Goal: Check status: Check status

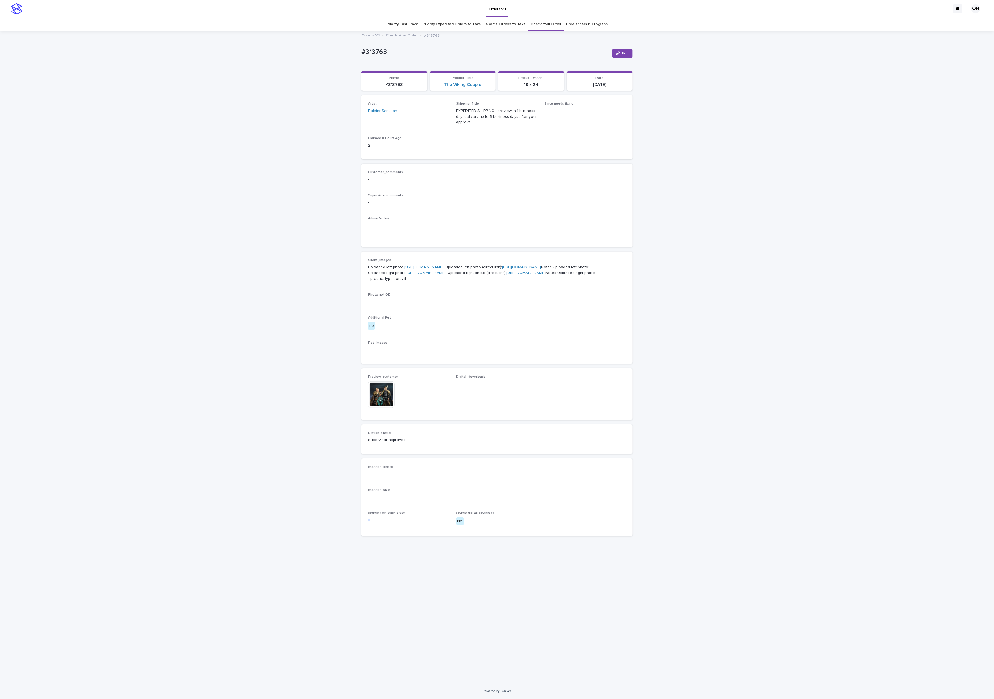
click at [541, 26] on link "Check Your Order" at bounding box center [546, 24] width 31 height 13
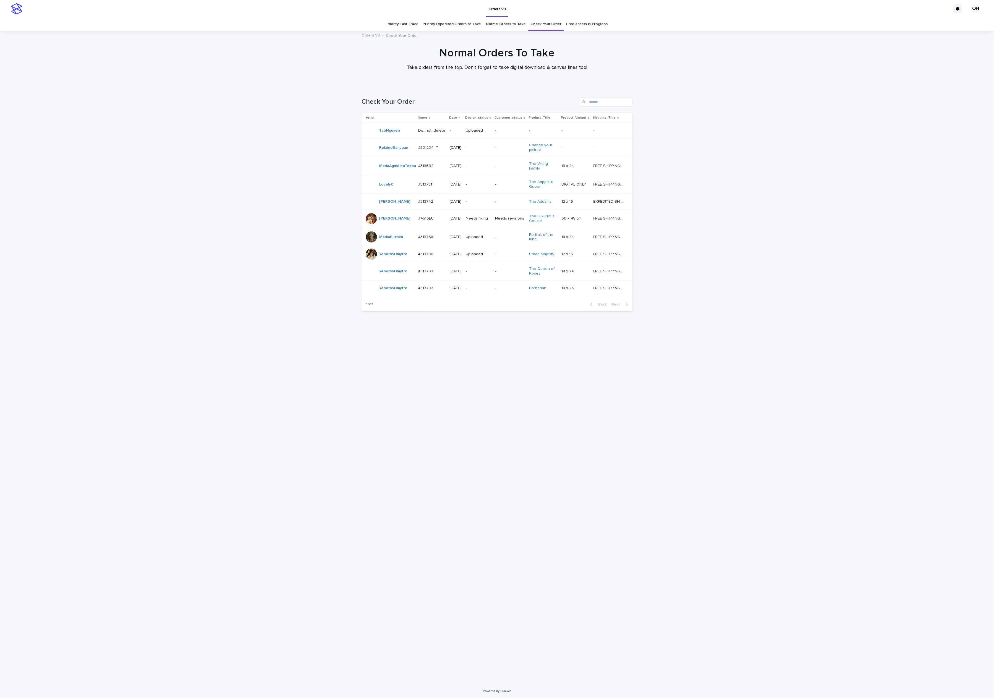
click at [374, 260] on div at bounding box center [371, 254] width 11 height 11
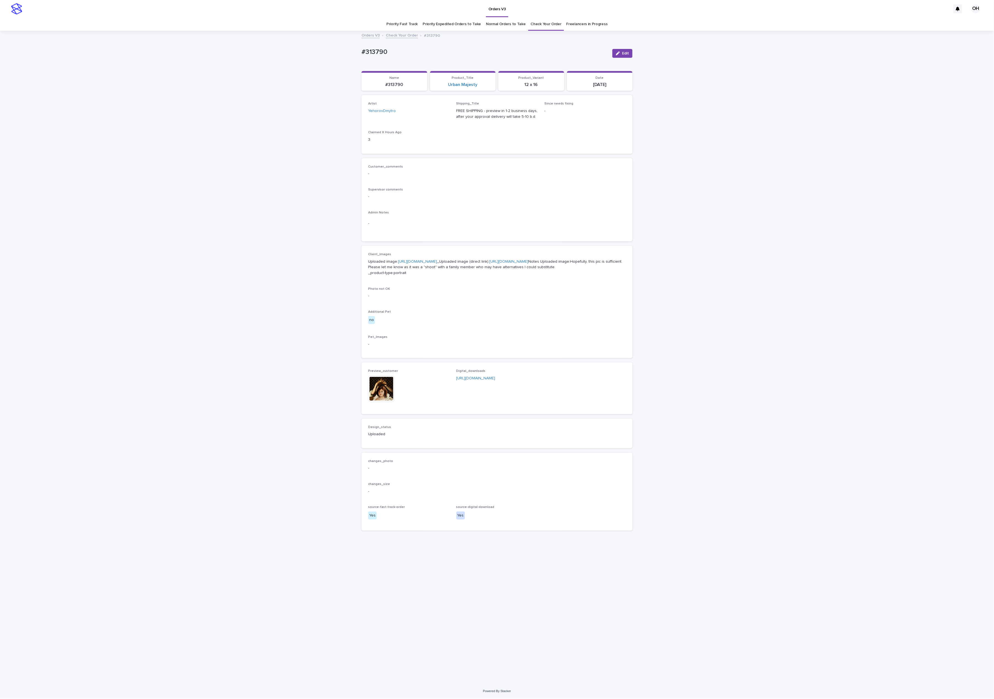
click at [378, 402] on img at bounding box center [381, 389] width 27 height 27
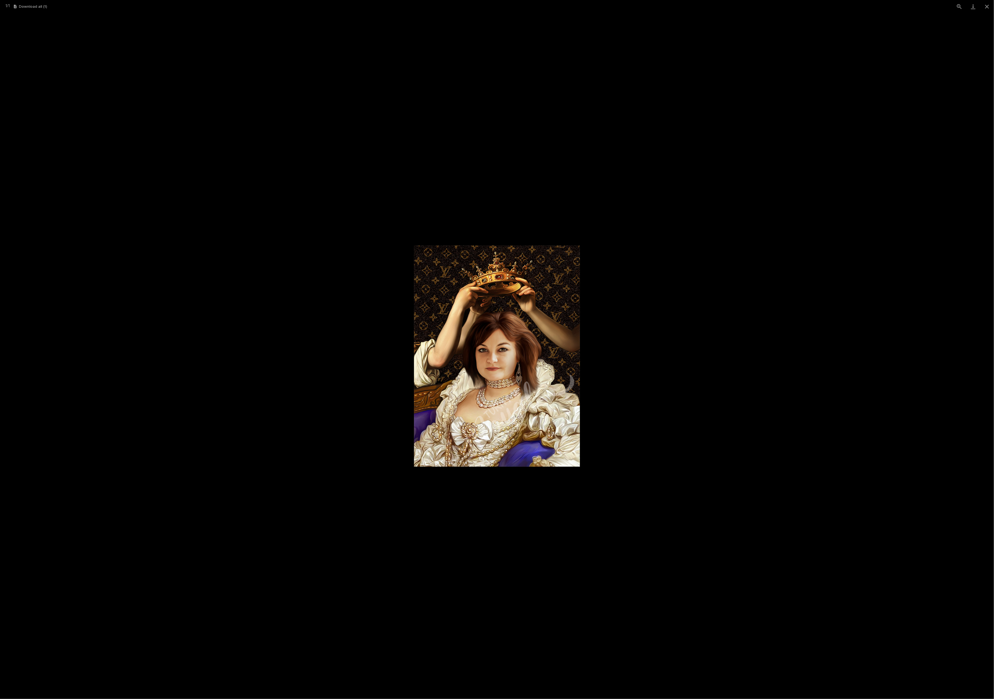
click at [892, 287] on picture at bounding box center [497, 356] width 994 height 686
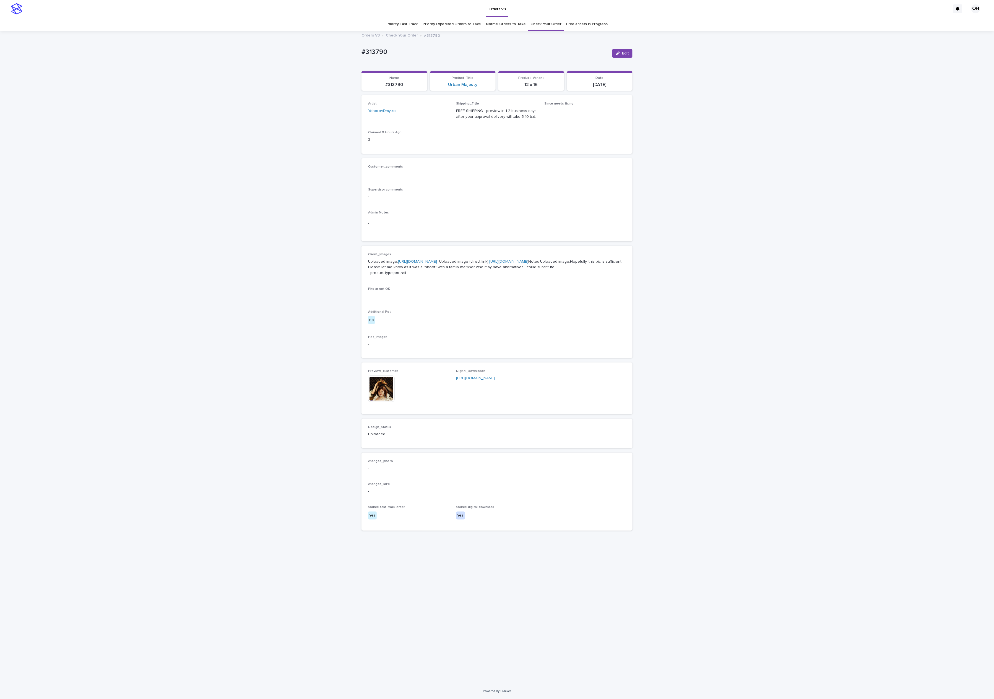
click at [424, 264] on link "[URL][DOMAIN_NAME]" at bounding box center [417, 262] width 39 height 4
click at [388, 402] on img at bounding box center [381, 389] width 27 height 27
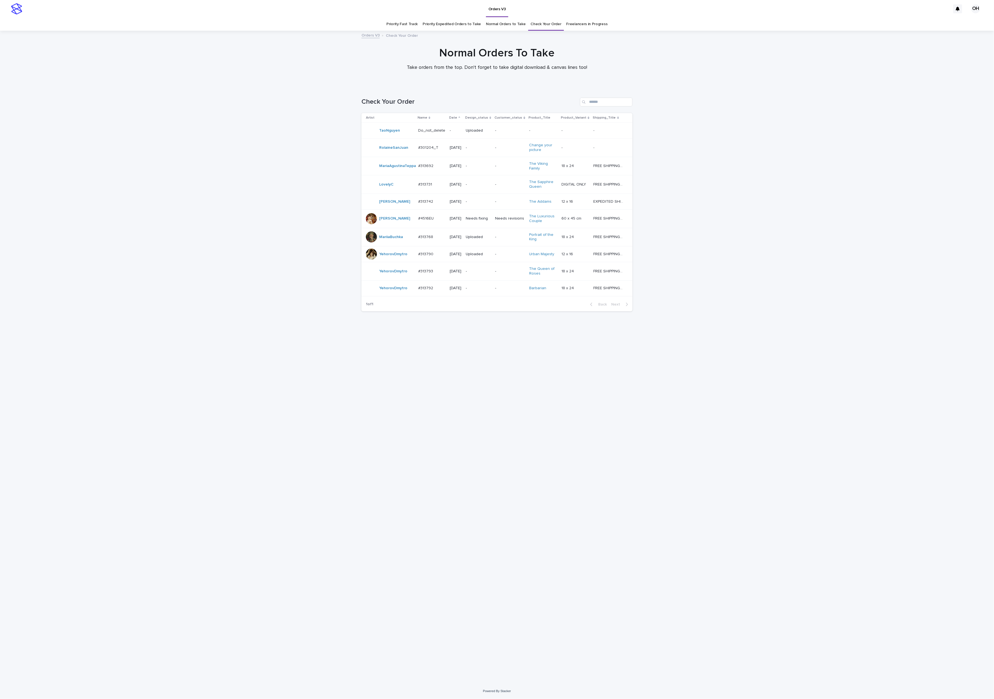
click at [426, 257] on p "#313790" at bounding box center [426, 254] width 16 height 6
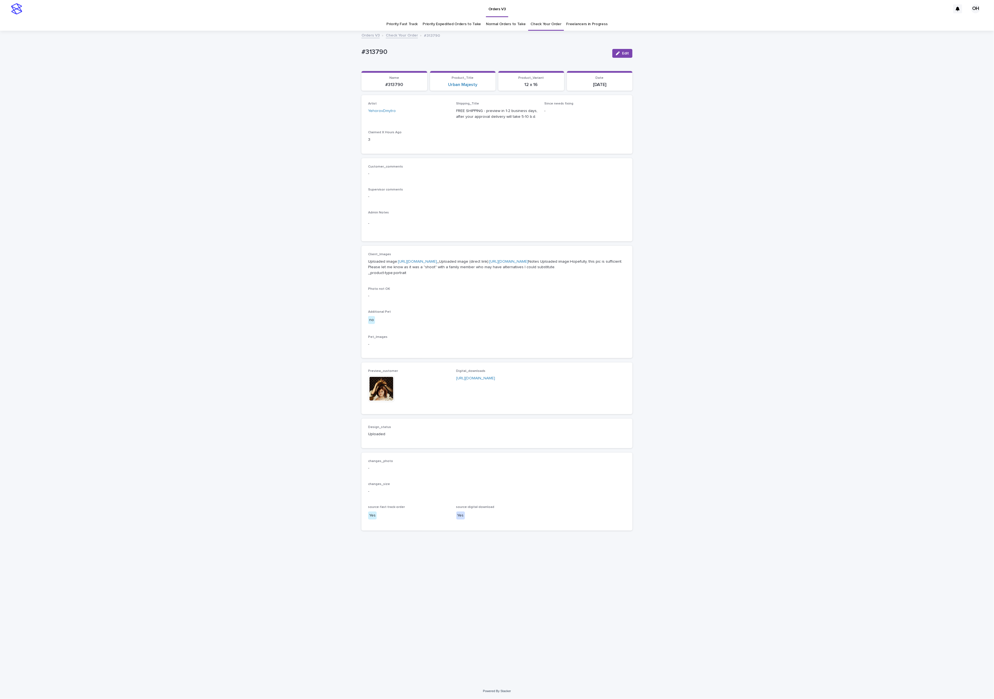
click at [372, 402] on img at bounding box center [381, 389] width 27 height 27
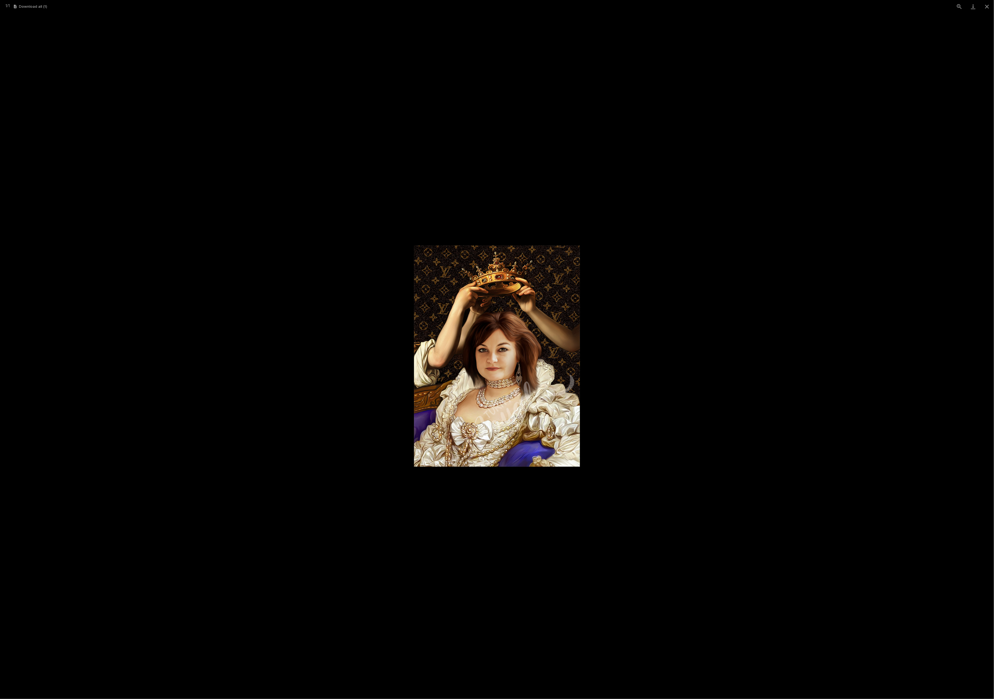
click at [724, 280] on picture at bounding box center [497, 356] width 994 height 686
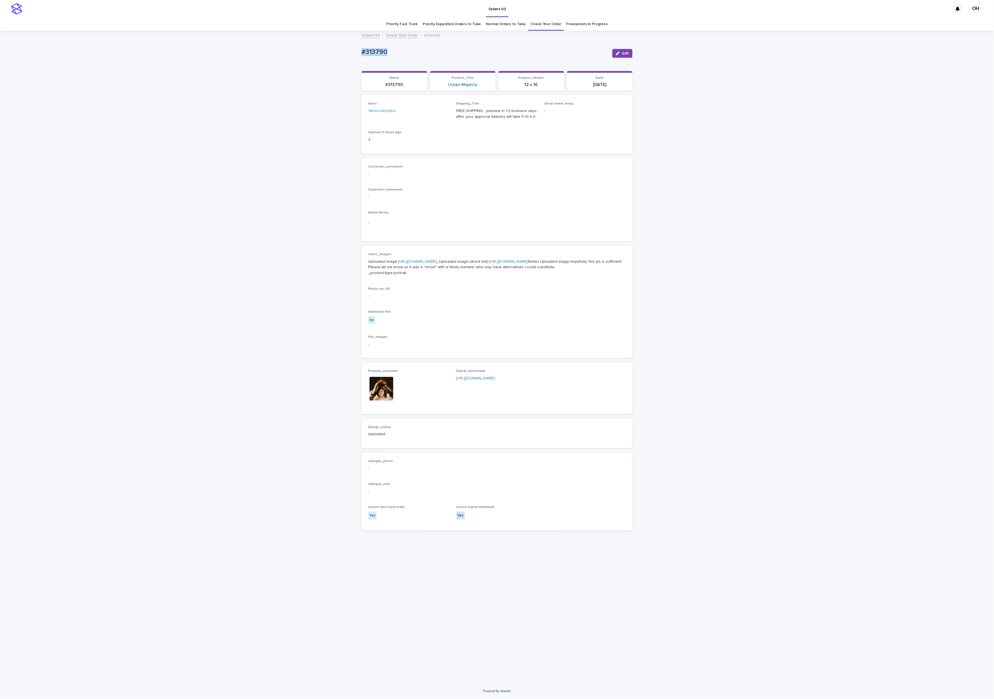
drag, startPoint x: 393, startPoint y: 53, endPoint x: 374, endPoint y: 50, distance: 19.0
click at [351, 44] on div "Loading... Saving… Loading... Saving… #313790 Edit #313790 Edit Sorry, there wa…" at bounding box center [497, 357] width 994 height 652
copy p "#313790"
click at [381, 402] on img at bounding box center [381, 389] width 27 height 27
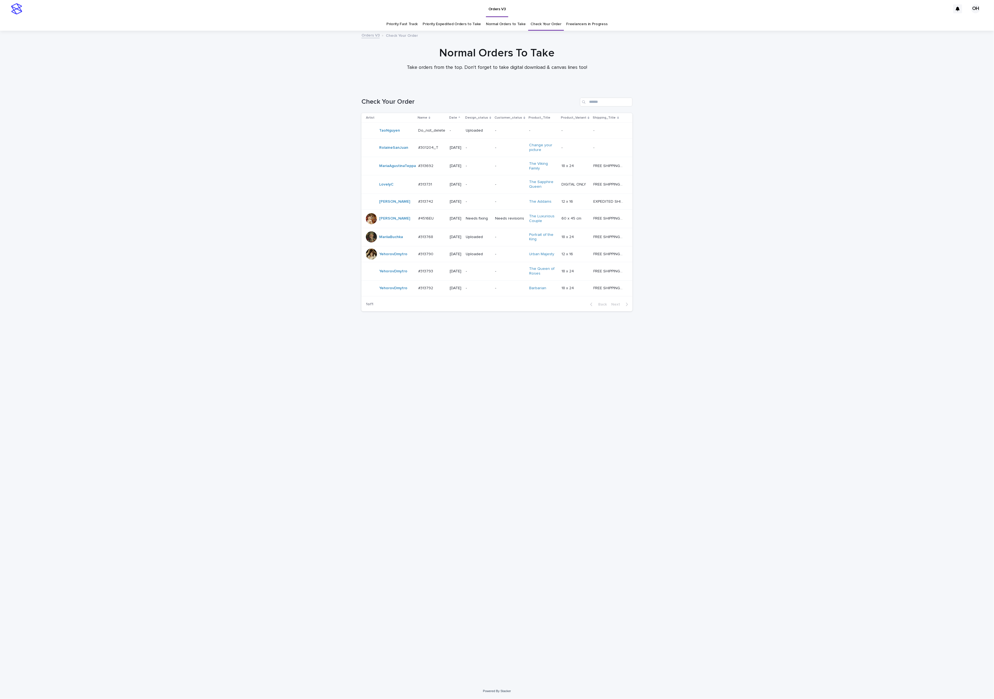
click at [428, 257] on p "#313790" at bounding box center [426, 254] width 16 height 6
click at [422, 240] on p "#313768" at bounding box center [426, 237] width 16 height 6
click at [423, 217] on td "#4516EU #4516EU" at bounding box center [432, 218] width 32 height 19
click at [426, 239] on p "#313768" at bounding box center [426, 237] width 16 height 6
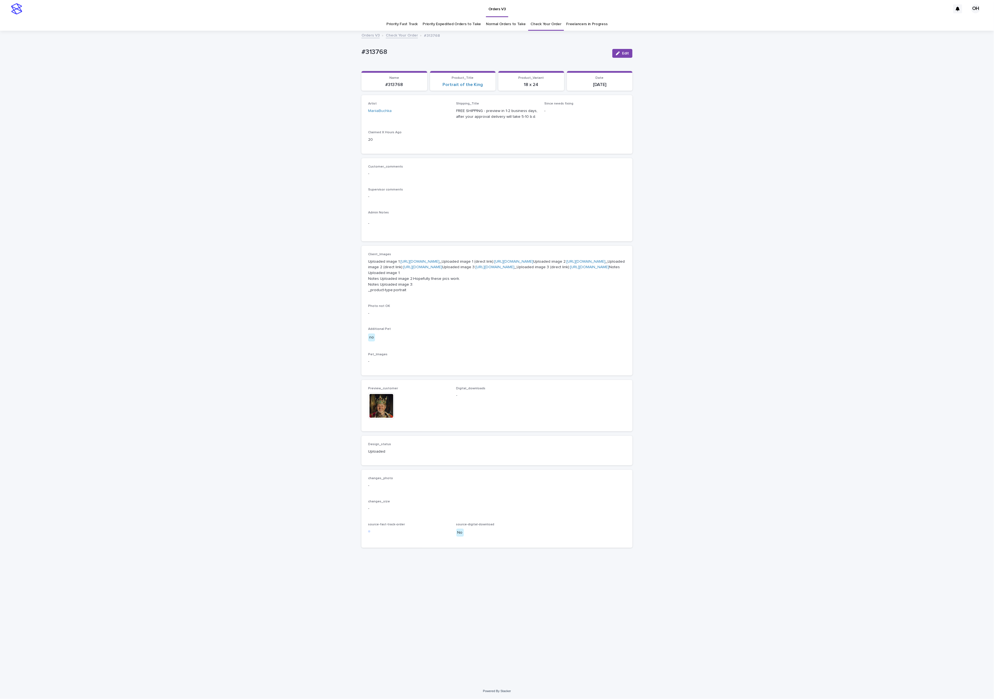
click at [386, 419] on img at bounding box center [381, 406] width 27 height 27
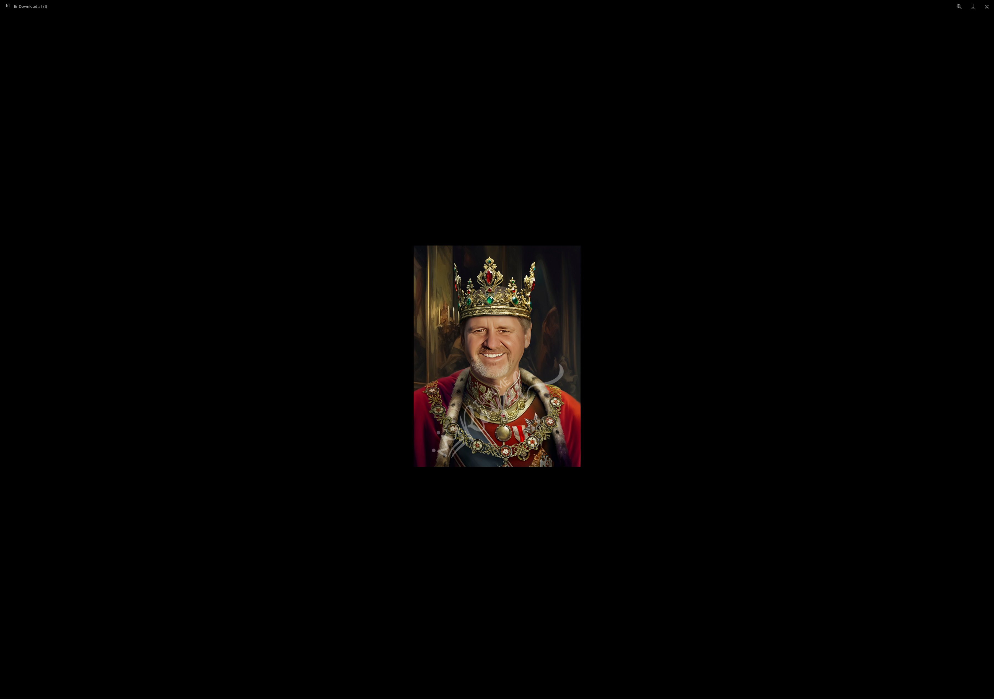
click at [699, 328] on picture at bounding box center [497, 356] width 994 height 686
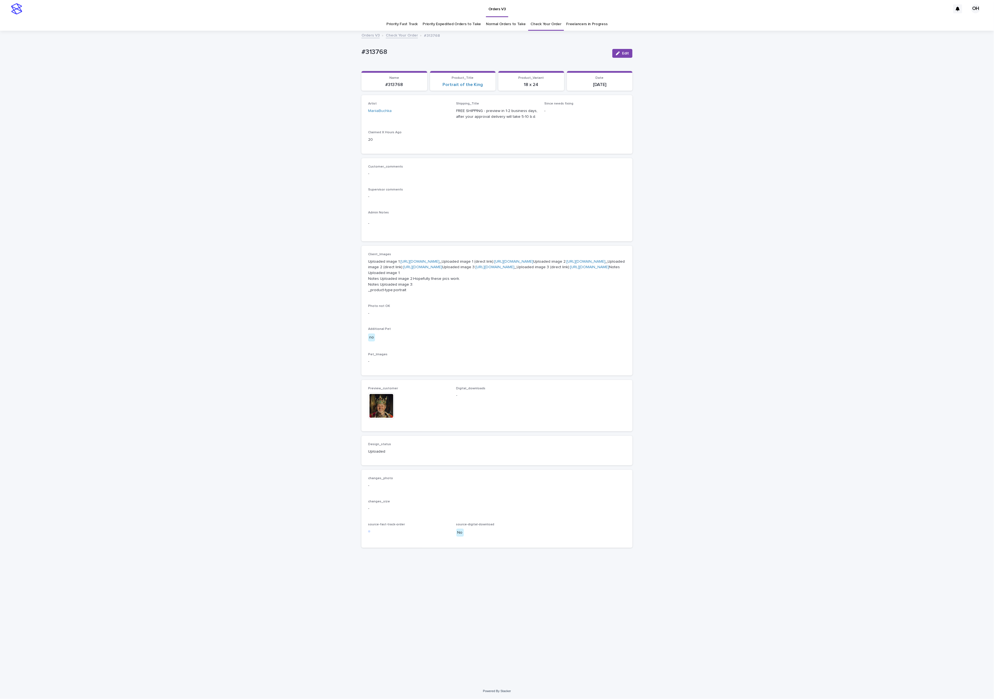
click at [385, 419] on img at bounding box center [381, 406] width 27 height 27
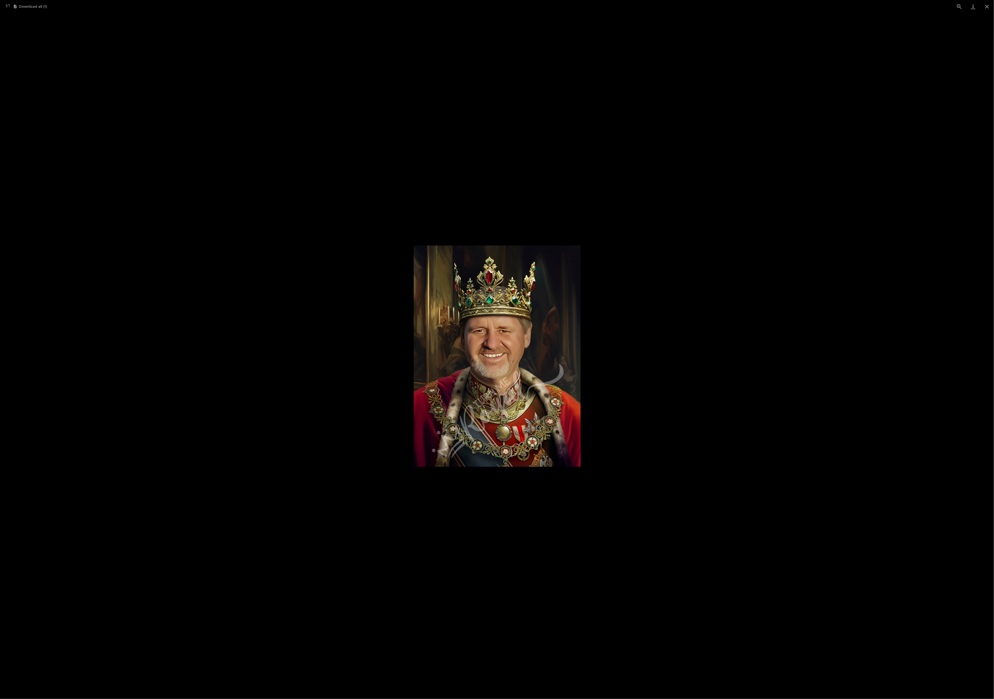
click at [579, 182] on picture at bounding box center [497, 356] width 994 height 686
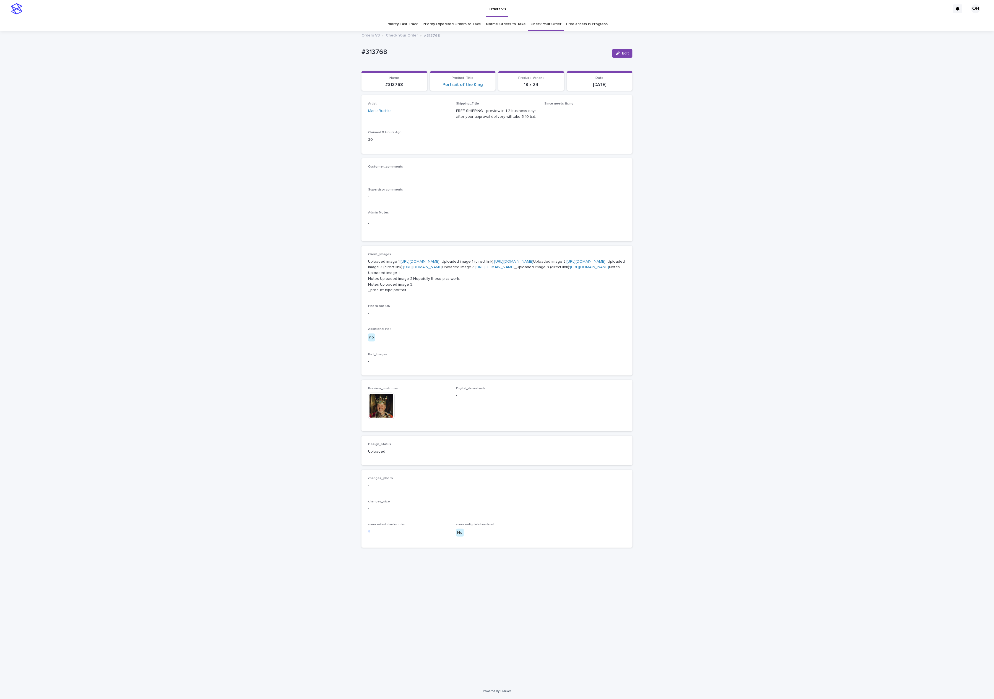
click at [534, 25] on link "Check Your Order" at bounding box center [546, 24] width 31 height 13
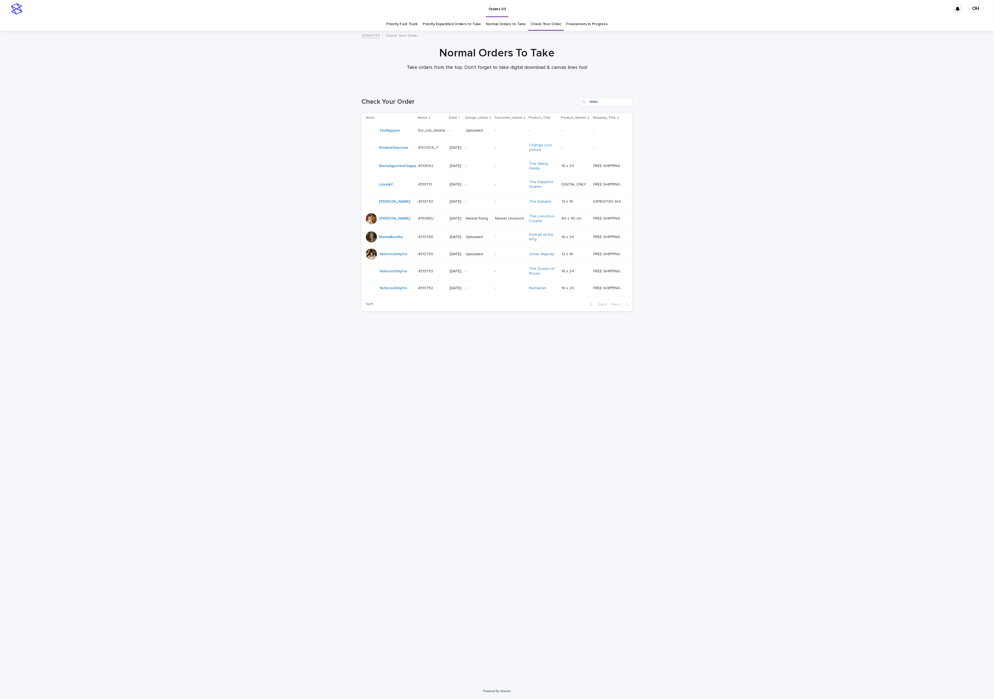
click at [421, 257] on p "#313790" at bounding box center [426, 254] width 16 height 6
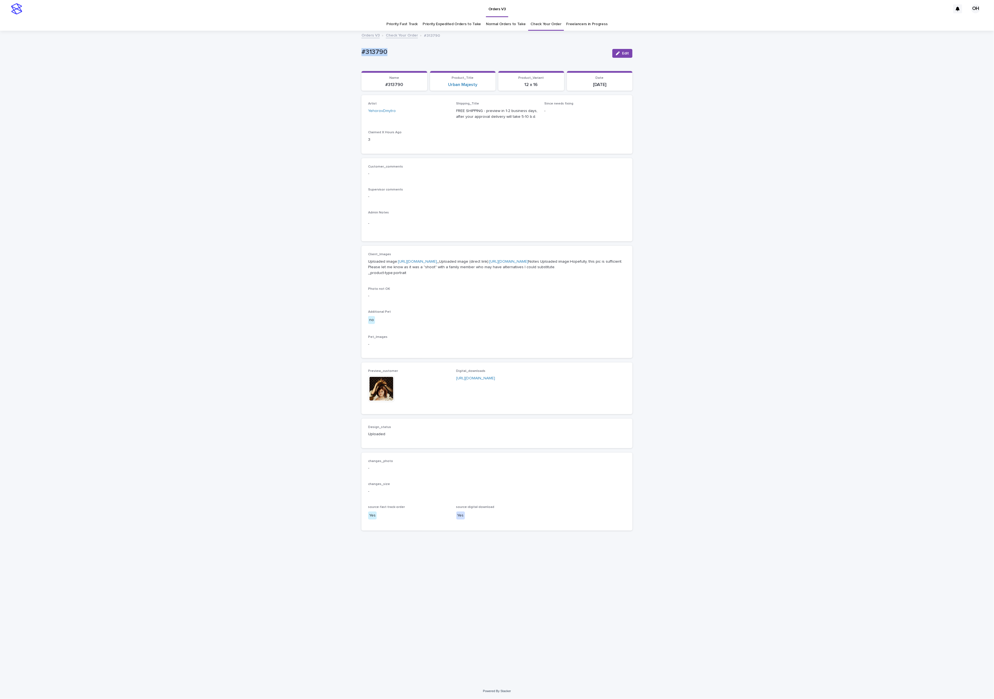
drag, startPoint x: 361, startPoint y: 52, endPoint x: 345, endPoint y: 51, distance: 15.5
click at [341, 51] on div "Loading... Saving… Loading... Saving… #313790 Edit #313790 Edit Sorry, there wa…" at bounding box center [497, 357] width 994 height 652
copy p "#313790"
click at [419, 264] on link "[URL][DOMAIN_NAME]" at bounding box center [417, 262] width 39 height 4
click at [396, 402] on div at bounding box center [382, 389] width 28 height 27
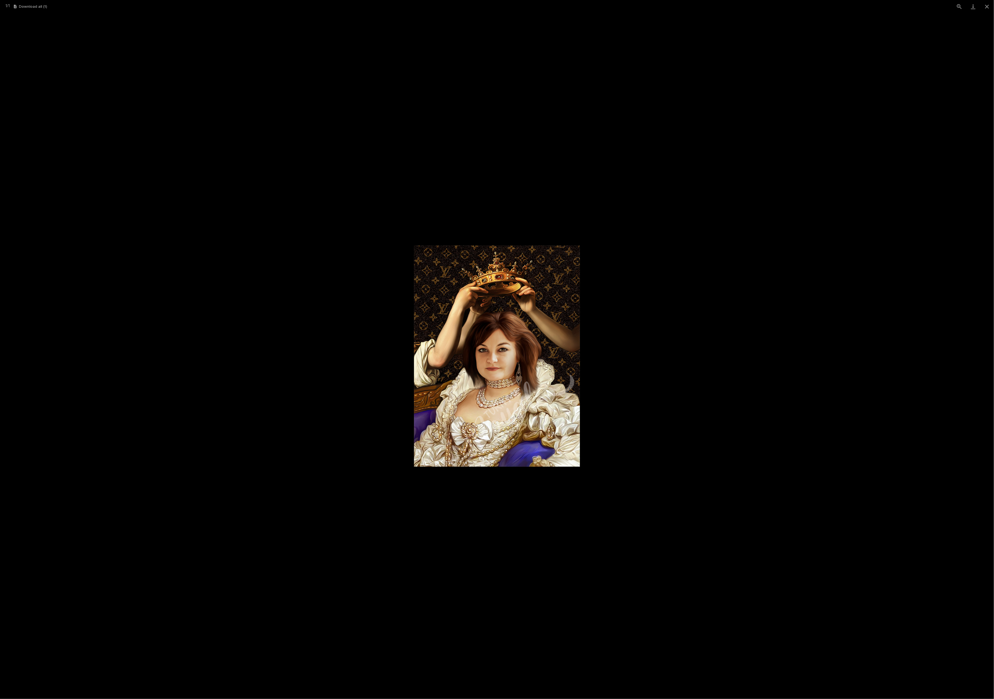
click at [304, 343] on picture at bounding box center [497, 356] width 994 height 686
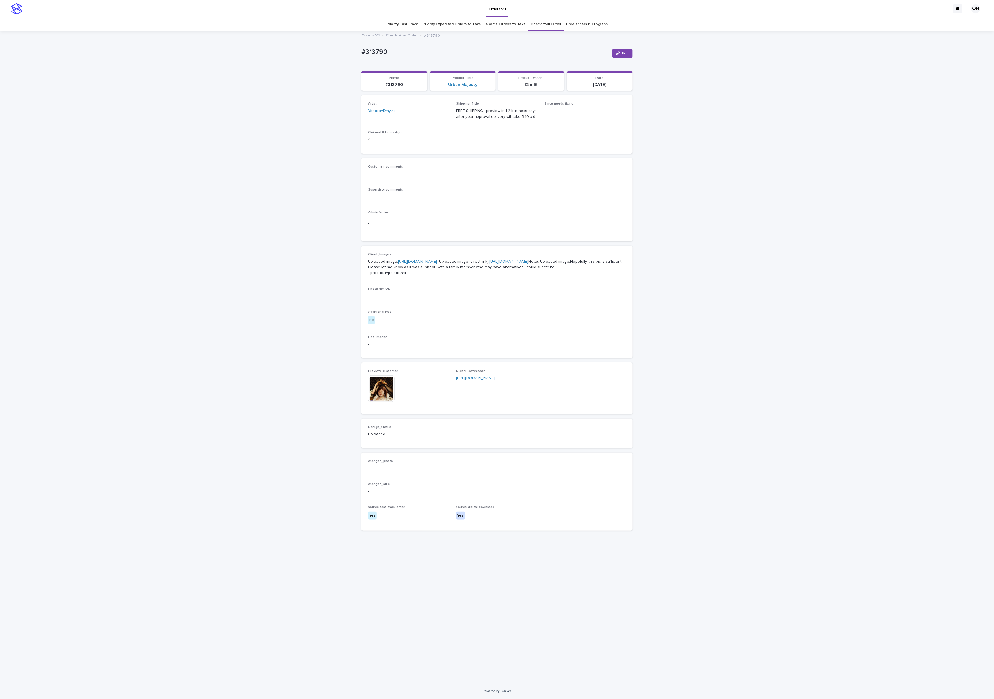
click at [376, 402] on img at bounding box center [381, 389] width 27 height 27
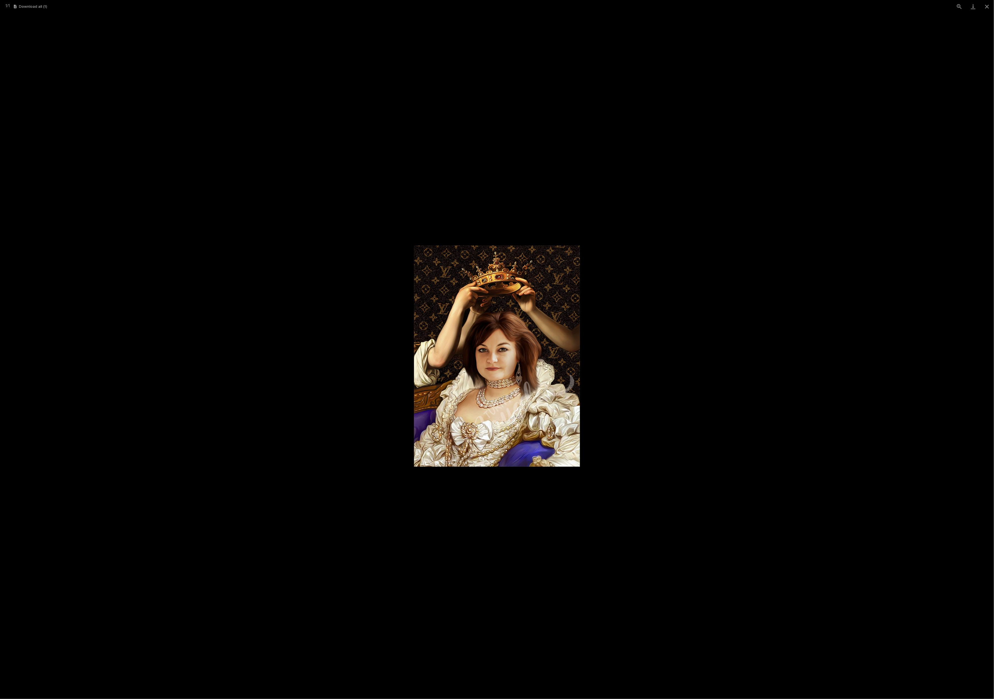
click at [829, 381] on picture at bounding box center [497, 356] width 994 height 686
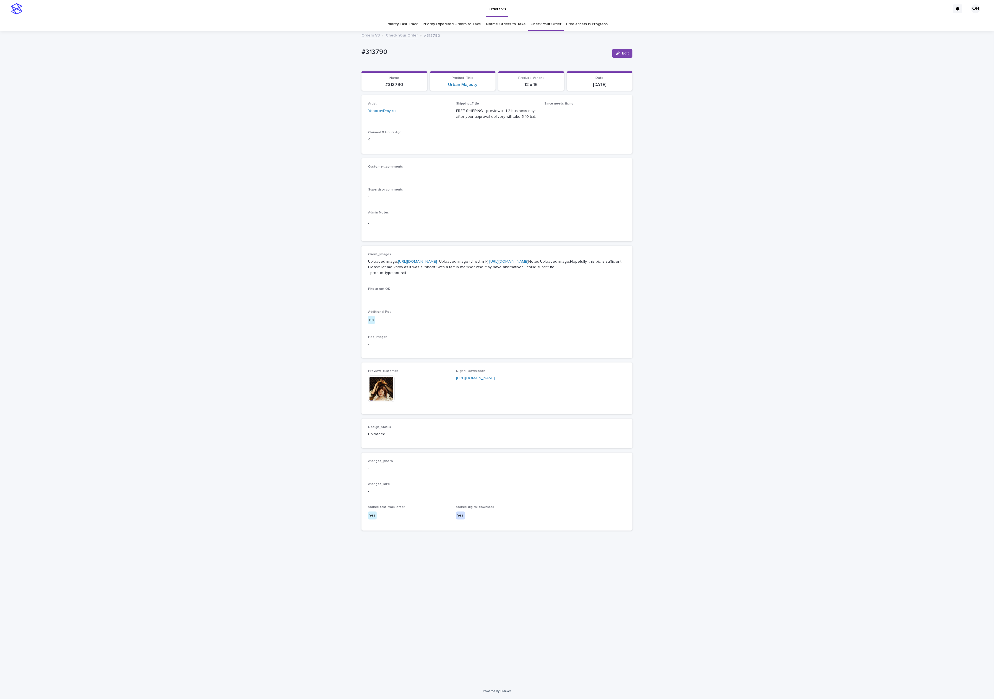
click at [377, 402] on img at bounding box center [381, 389] width 27 height 27
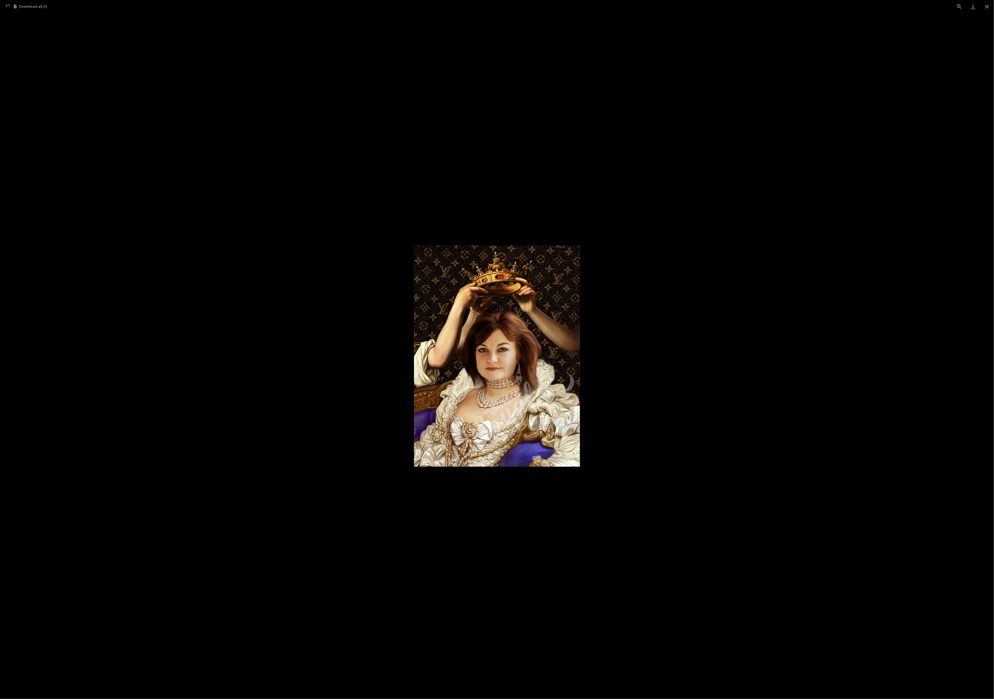
click at [666, 364] on picture at bounding box center [497, 356] width 994 height 686
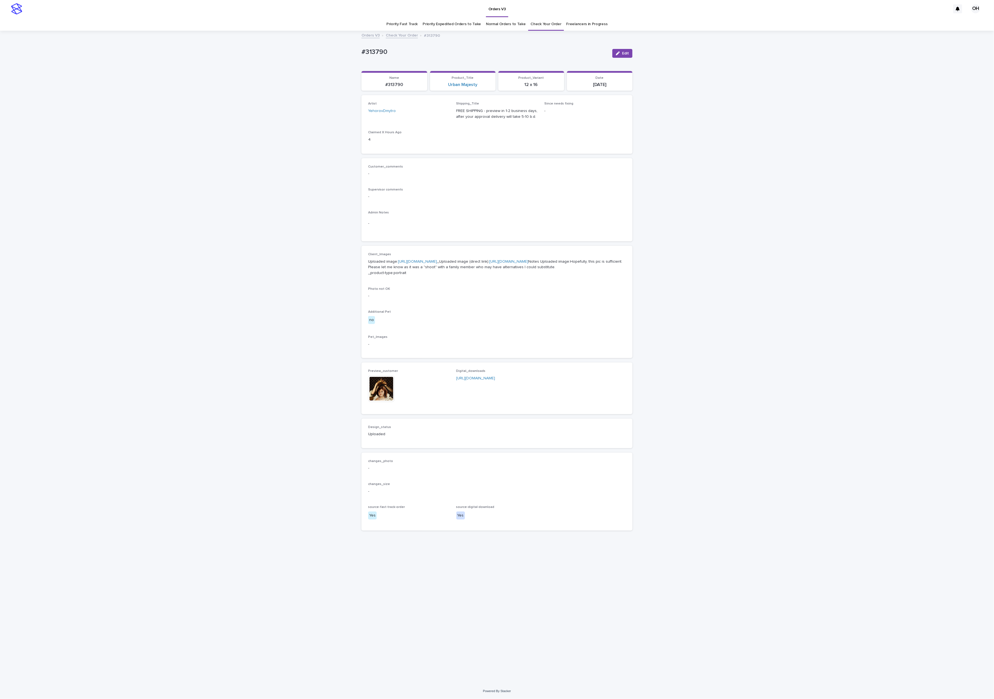
click at [415, 265] on p "Uploaded image: [URL][DOMAIN_NAME] _Uploaded image (direct link): [URL][DOMAIN_…" at bounding box center [497, 267] width 258 height 17
click at [421, 264] on link "[URL][DOMAIN_NAME]" at bounding box center [417, 262] width 39 height 4
click at [383, 402] on img at bounding box center [381, 389] width 27 height 27
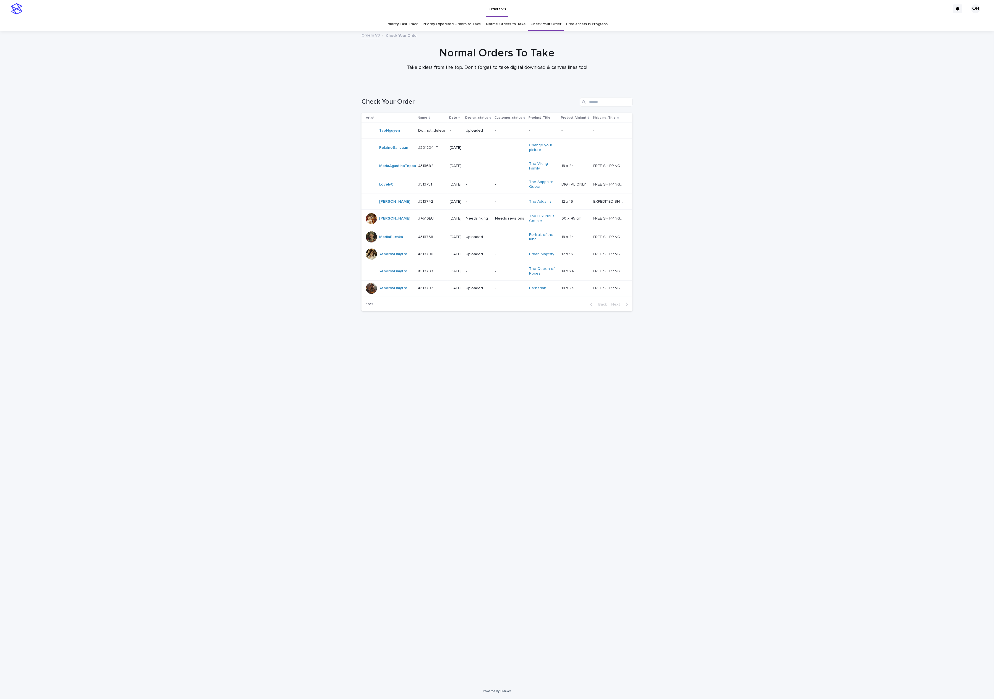
click at [430, 270] on td "#313793 #313793" at bounding box center [432, 271] width 32 height 19
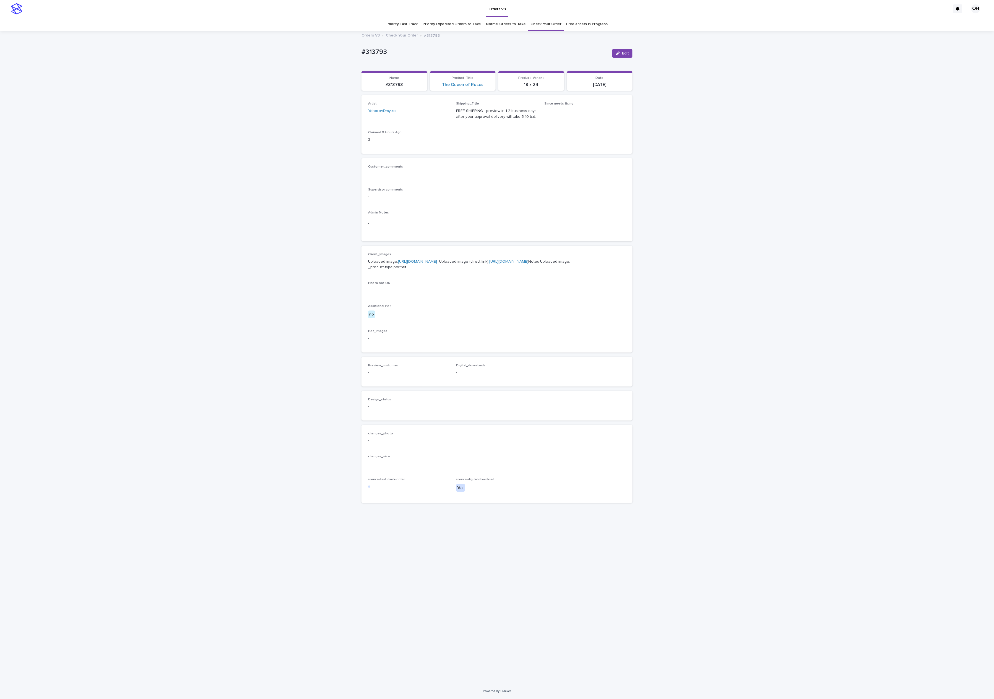
click at [403, 264] on link "[URL][DOMAIN_NAME]" at bounding box center [417, 262] width 39 height 4
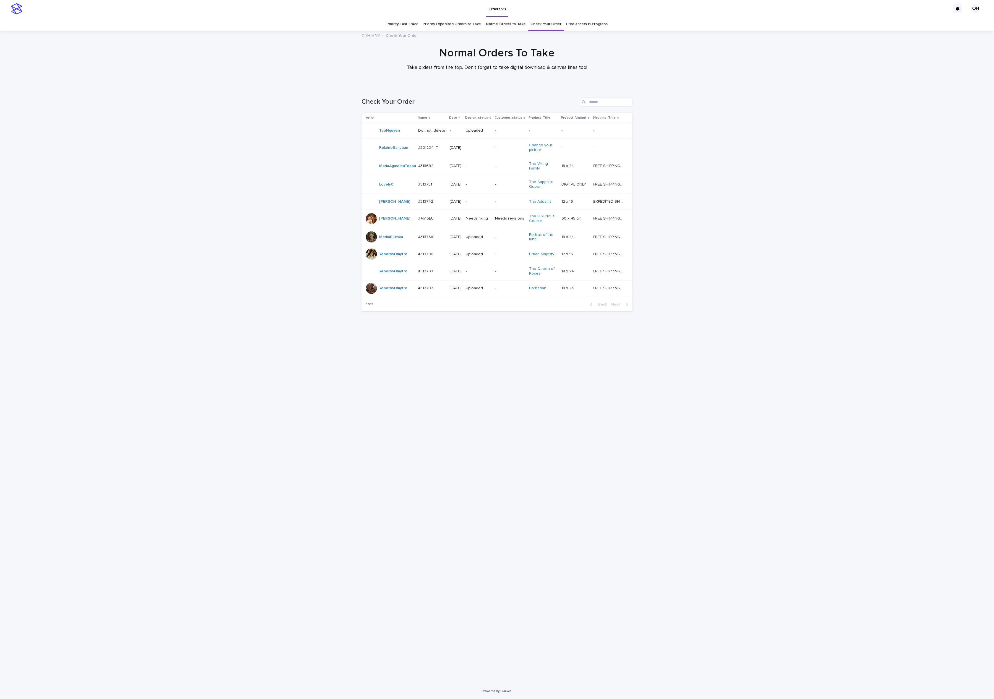
click at [374, 294] on div at bounding box center [371, 288] width 11 height 11
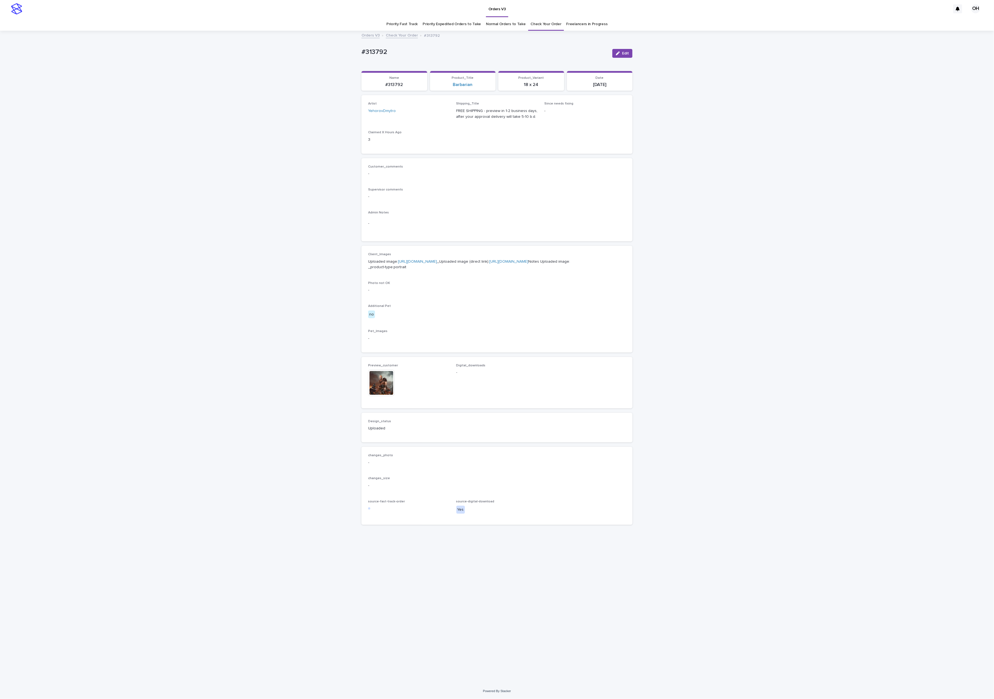
click at [385, 397] on img at bounding box center [381, 383] width 27 height 27
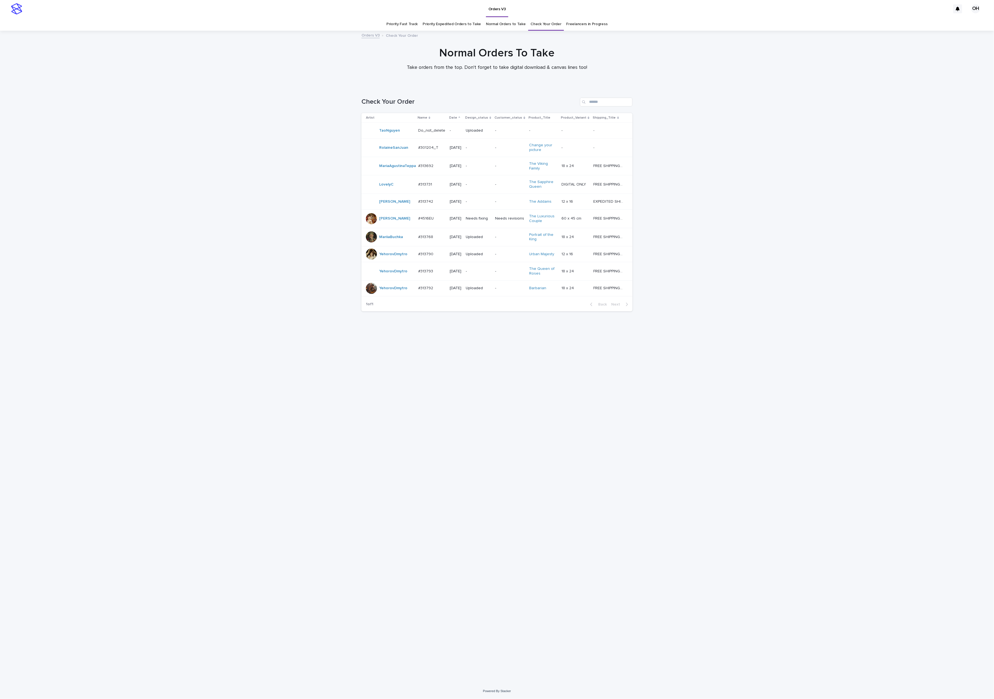
click at [543, 25] on link "Check Your Order" at bounding box center [546, 24] width 31 height 13
click at [582, 22] on link "Freelancers in Progress" at bounding box center [587, 24] width 41 height 13
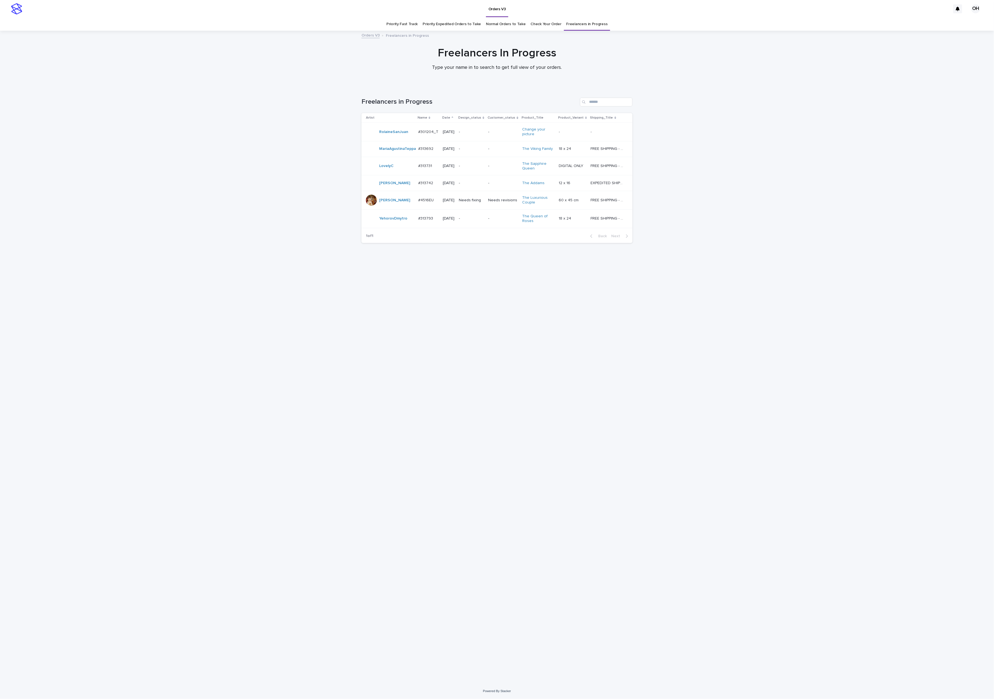
click at [521, 27] on link "Normal Orders to Take" at bounding box center [506, 24] width 40 height 13
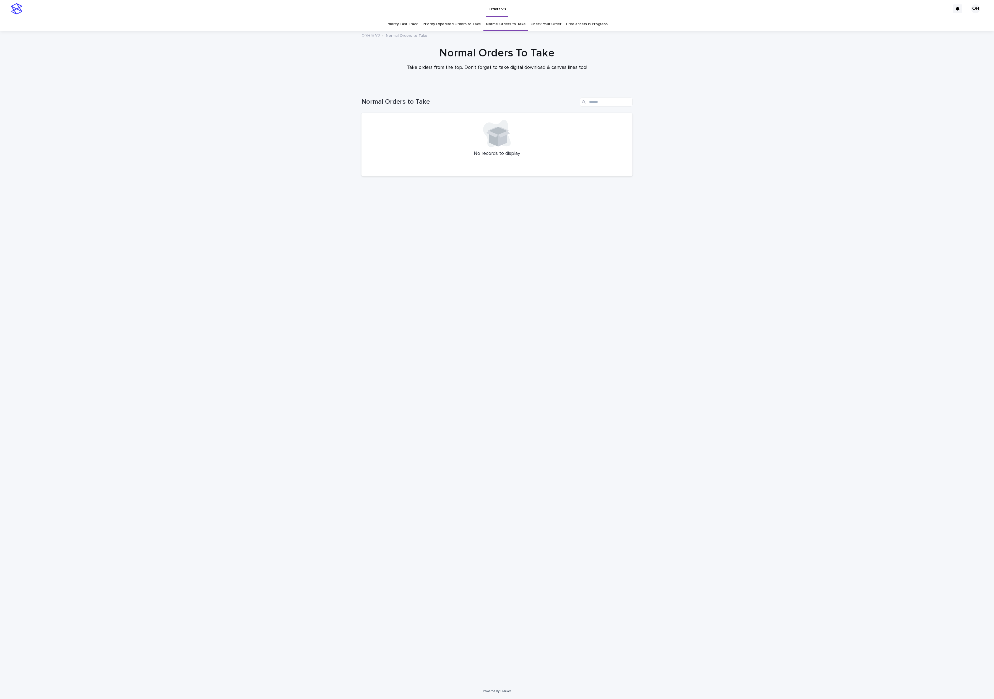
click at [466, 29] on link "Priority Expedited Orders to Take" at bounding box center [452, 24] width 58 height 13
click at [417, 29] on link "Priority Fast Track" at bounding box center [402, 24] width 31 height 13
drag, startPoint x: 619, startPoint y: 201, endPoint x: 550, endPoint y: 64, distance: 153.6
click at [618, 199] on div "Loading... Saving… Loading... Saving… Fast track No records to display" at bounding box center [497, 378] width 277 height 583
click at [486, 23] on link "Normal Orders to Take" at bounding box center [506, 24] width 40 height 13
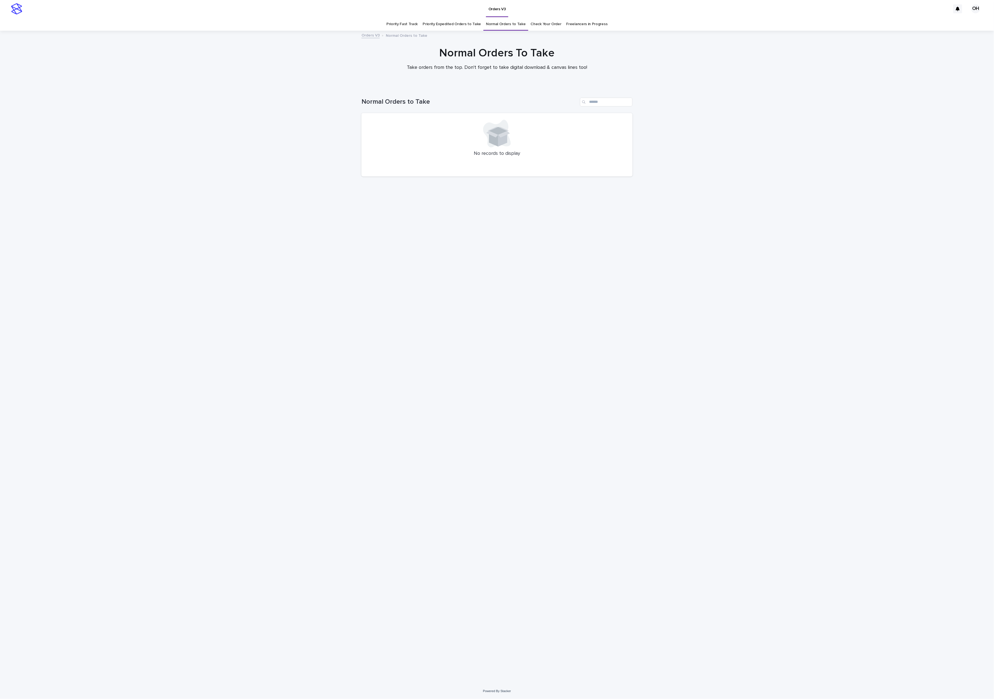
click at [555, 26] on link "Check Your Order" at bounding box center [546, 24] width 31 height 13
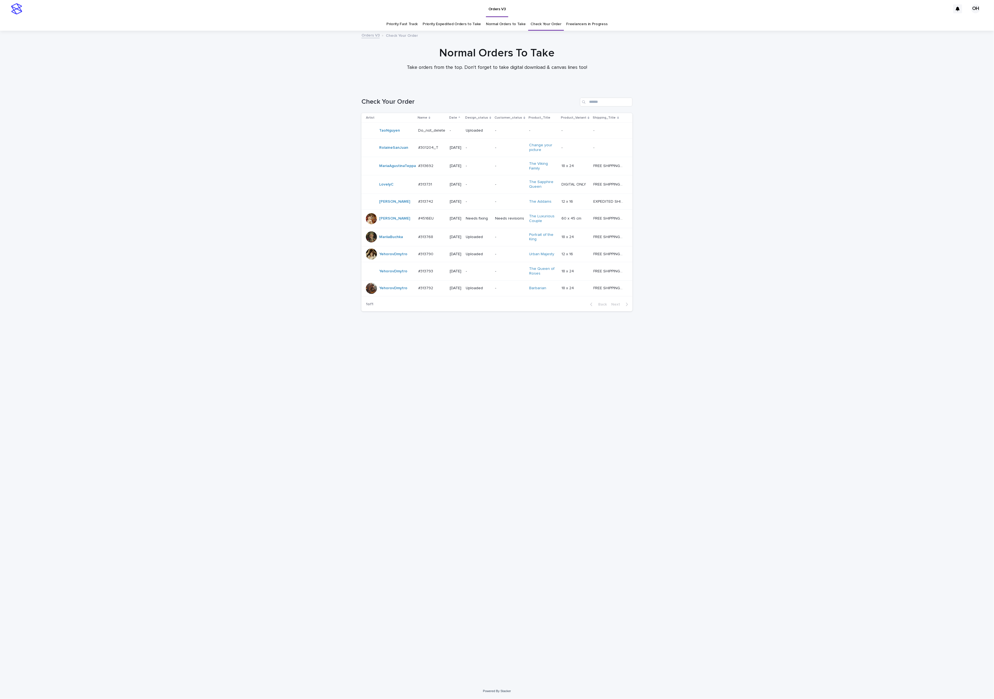
click at [457, 28] on link "Priority Expedited Orders to Take" at bounding box center [452, 24] width 58 height 13
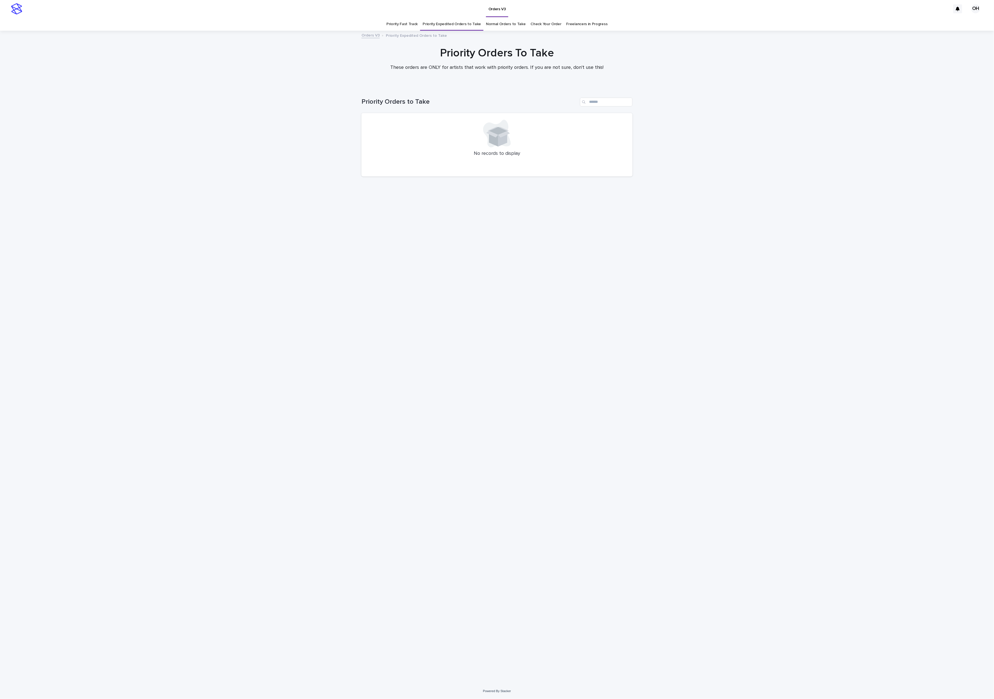
click at [406, 24] on link "Priority Fast Track" at bounding box center [402, 24] width 31 height 13
click at [549, 25] on link "Check Your Order" at bounding box center [546, 24] width 31 height 13
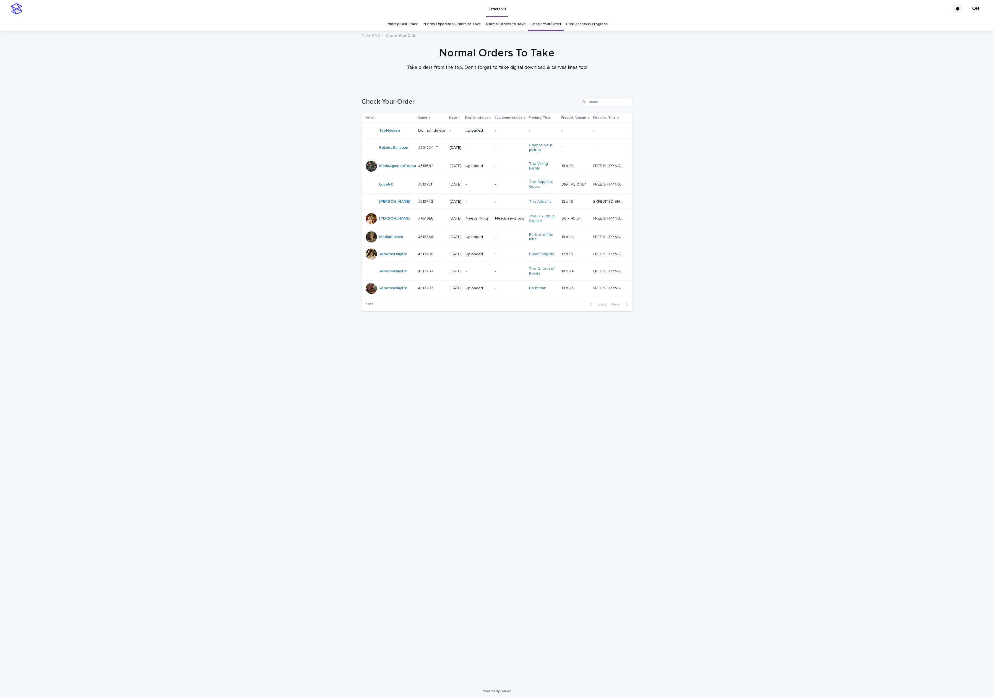
click at [761, 374] on div "Loading... Saving… Loading... Saving… Check Your Order Artist Name Date Design_…" at bounding box center [497, 385] width 994 height 597
click at [431, 274] on p "#313793" at bounding box center [426, 271] width 16 height 6
